Goal: Navigation & Orientation: Find specific page/section

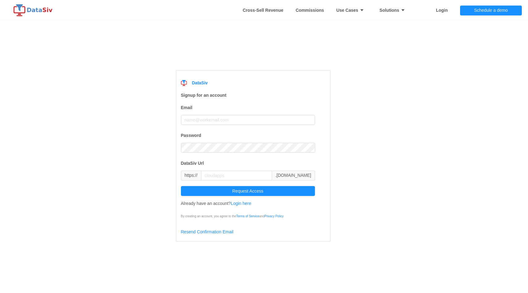
click at [51, 12] on img at bounding box center [33, 10] width 43 height 12
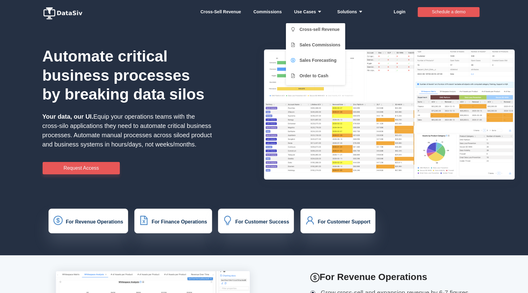
click at [329, 61] on link "Sales Forecasting" at bounding box center [315, 60] width 49 height 12
